Goal: Task Accomplishment & Management: Use online tool/utility

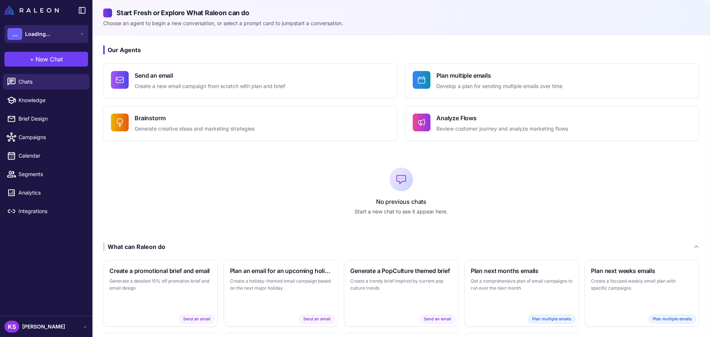
click at [63, 32] on button "... Loading..." at bounding box center [46, 34] width 84 height 18
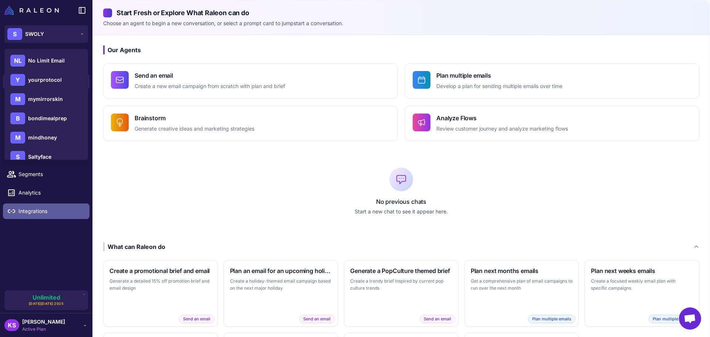
click at [28, 218] on link "Integrations" at bounding box center [46, 211] width 86 height 16
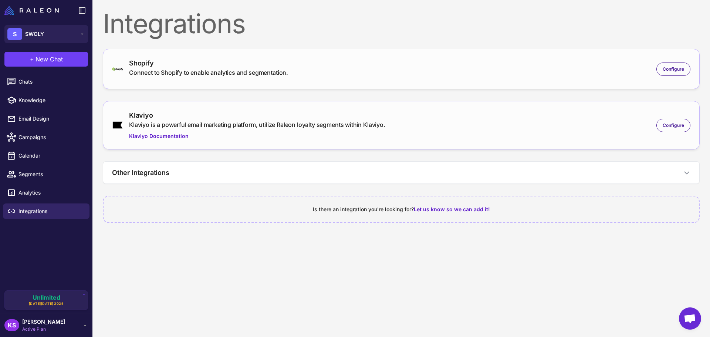
click at [175, 85] on div "Shopify Connect to Shopify to enable analytics and segmentation. Configure" at bounding box center [401, 69] width 596 height 40
click at [176, 78] on div "Shopify Connect to Shopify to enable analytics and segmentation." at bounding box center [208, 69] width 159 height 22
click at [673, 77] on div "Shopify Connect to Shopify to enable analytics and segmentation. Configure" at bounding box center [401, 69] width 578 height 22
click at [673, 76] on div "Shopify Connect to Shopify to enable analytics and segmentation. Configure" at bounding box center [401, 69] width 578 height 22
click at [665, 66] on span "Configure" at bounding box center [672, 69] width 21 height 7
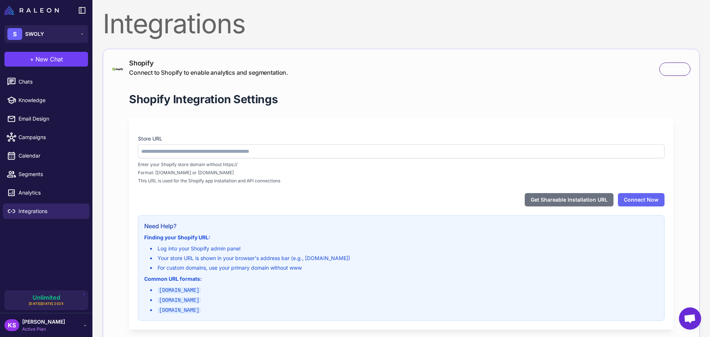
type input "**********"
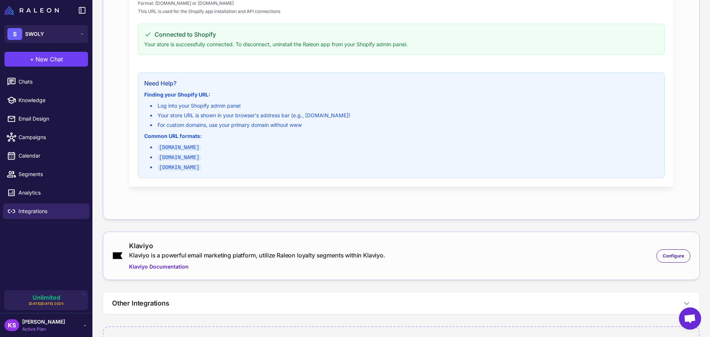
scroll to position [210, 0]
